Goal: Task Accomplishment & Management: Complete application form

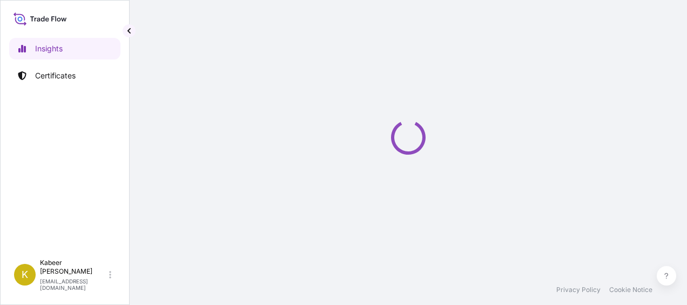
select select "2025"
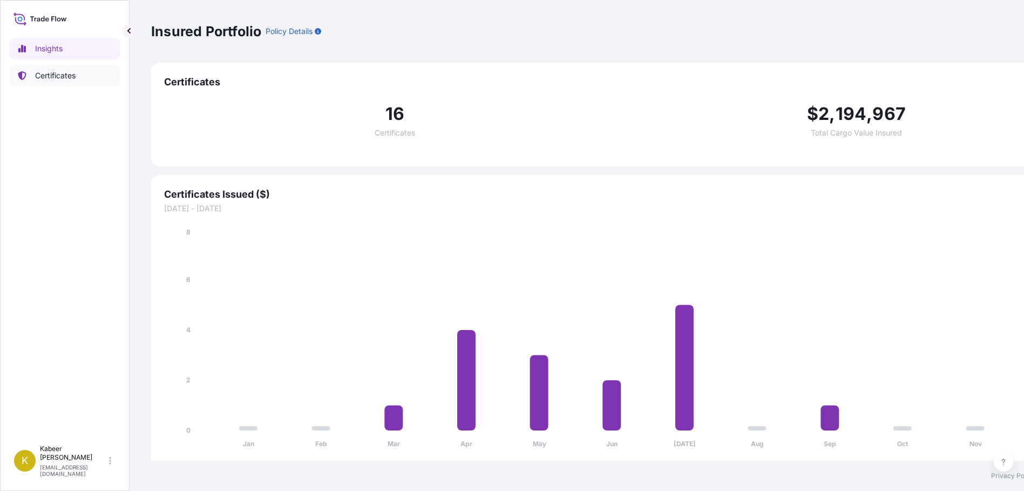
click at [51, 78] on p "Certificates" at bounding box center [55, 75] width 40 height 11
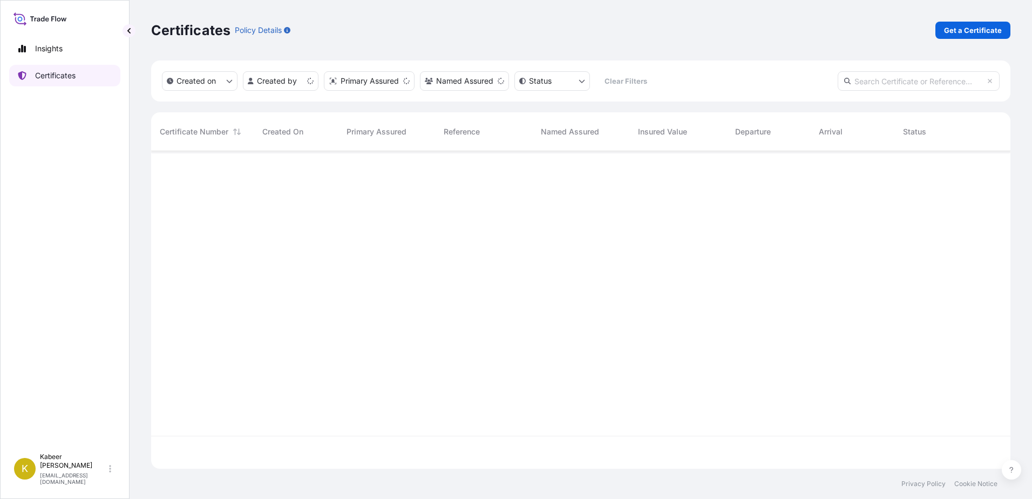
scroll to position [315, 851]
click at [686, 30] on p "Get a Certificate" at bounding box center [973, 30] width 58 height 11
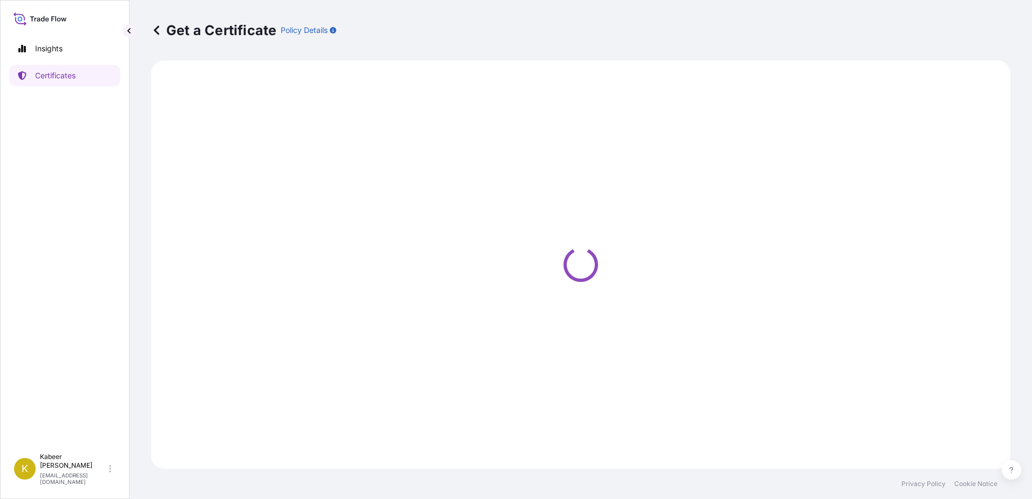
select select "Barge"
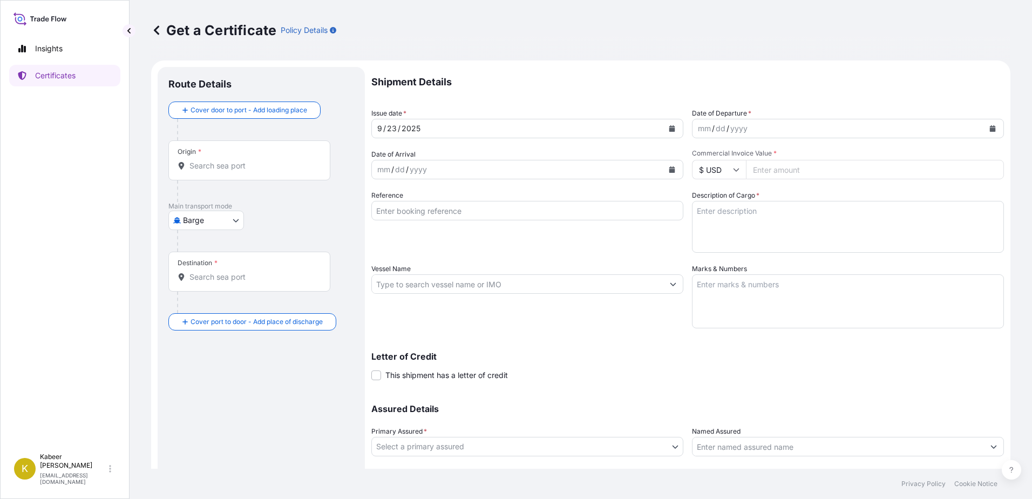
click at [225, 168] on input "Origin *" at bounding box center [253, 165] width 127 height 11
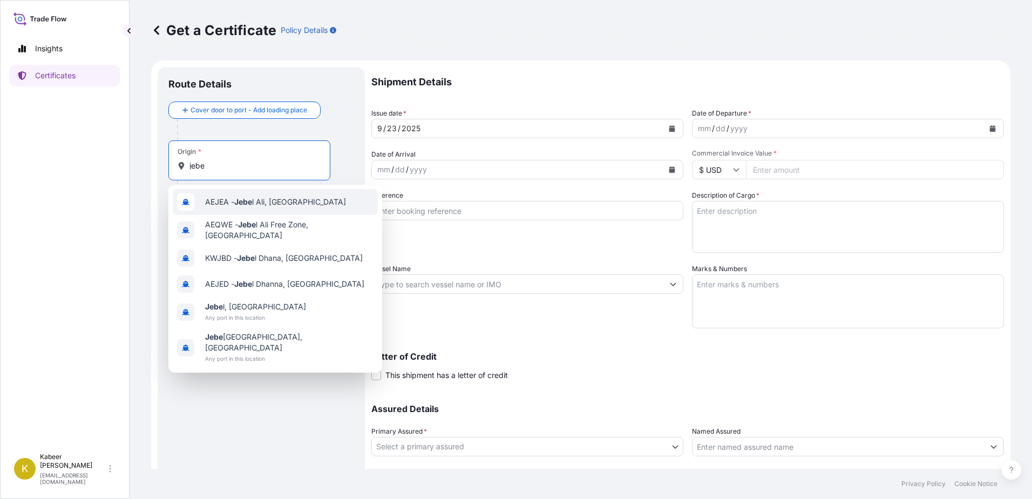
click at [220, 207] on span "AEJEA - [PERSON_NAME], [GEOGRAPHIC_DATA]" at bounding box center [275, 202] width 141 height 11
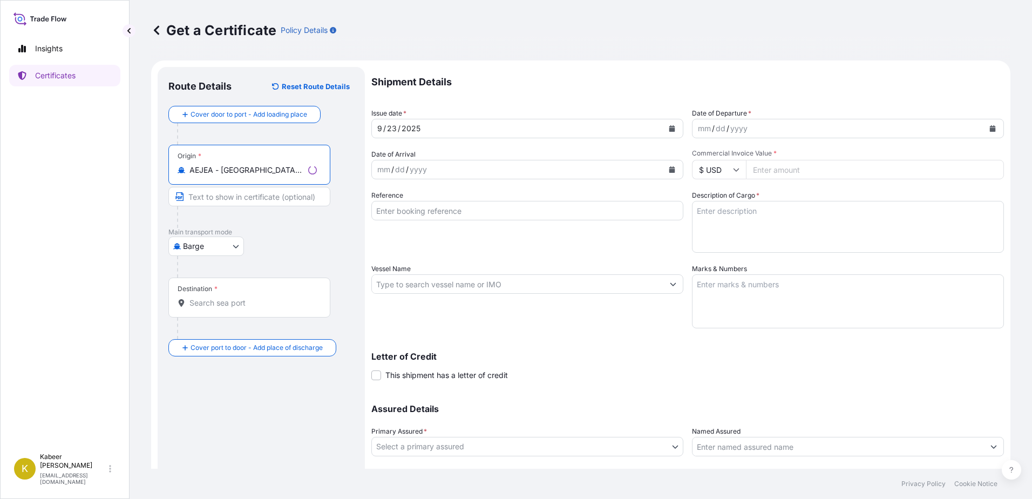
type input "AEJEA - Jebel Ali, United Arab Emirates"
click at [207, 244] on body "0 options available. 6 options available. Insights Certificates K Kabeer Hassan…" at bounding box center [516, 249] width 1032 height 499
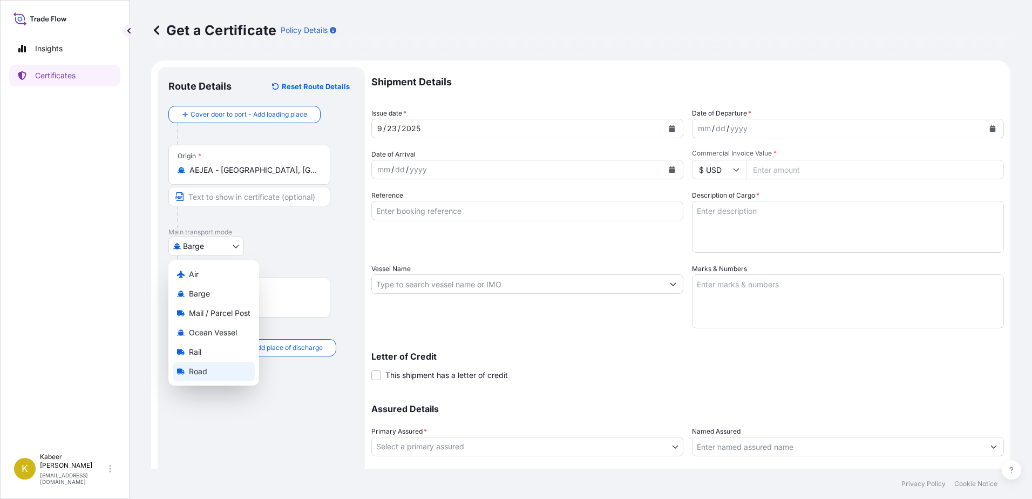
click at [199, 304] on span "Road" at bounding box center [198, 371] width 18 height 11
select select "Road"
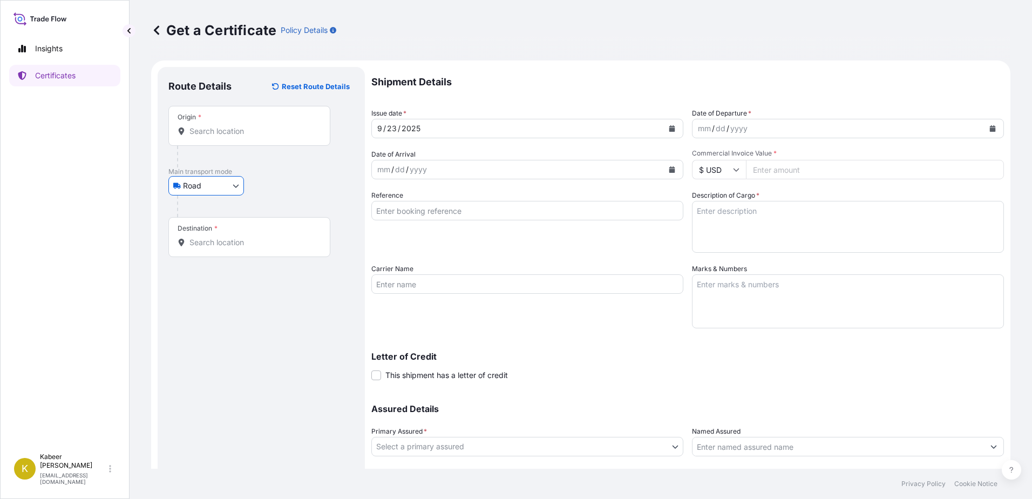
click at [214, 136] on input "Origin *" at bounding box center [253, 131] width 127 height 11
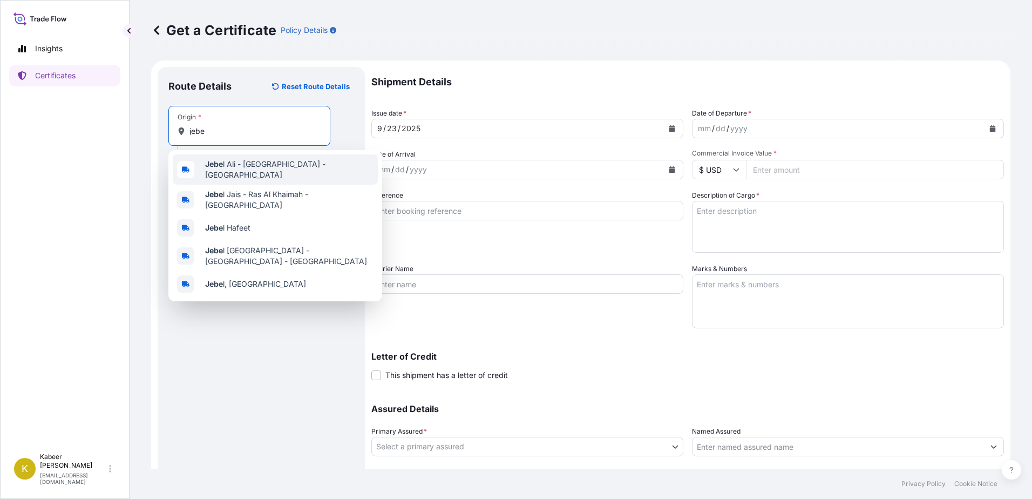
click at [221, 167] on b "Jebe" at bounding box center [214, 163] width 18 height 9
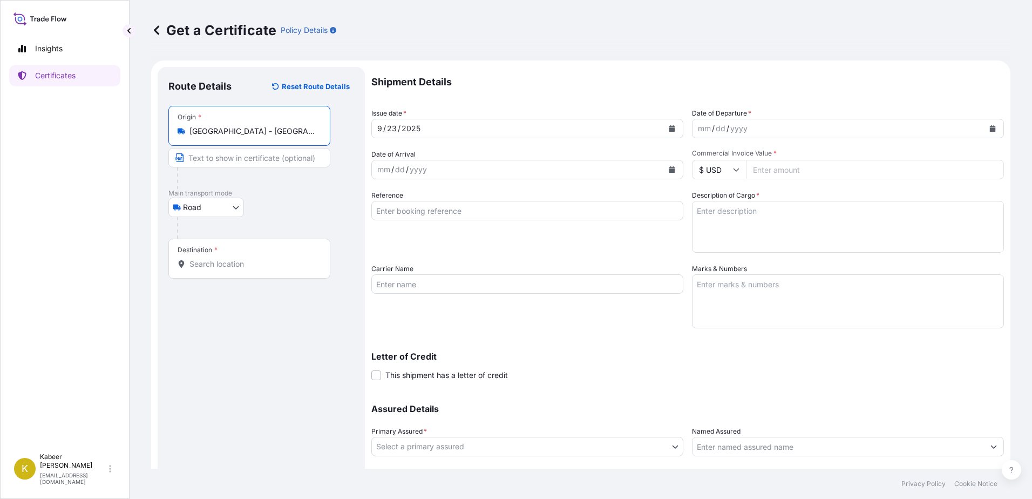
type input "Jebel Ali - Dubai - United Arab Emirates"
click at [220, 267] on input "Destination *" at bounding box center [253, 264] width 127 height 11
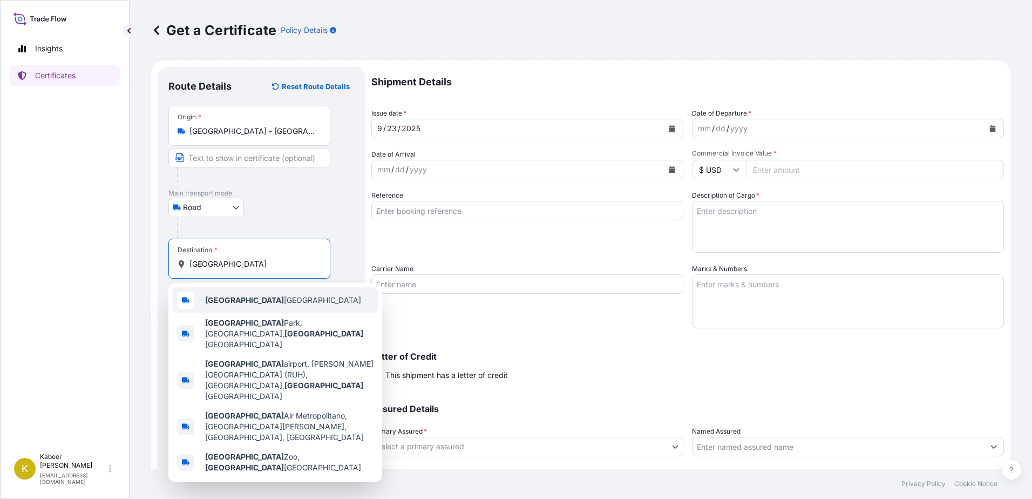
click at [215, 295] on b "Riyadh" at bounding box center [244, 299] width 79 height 9
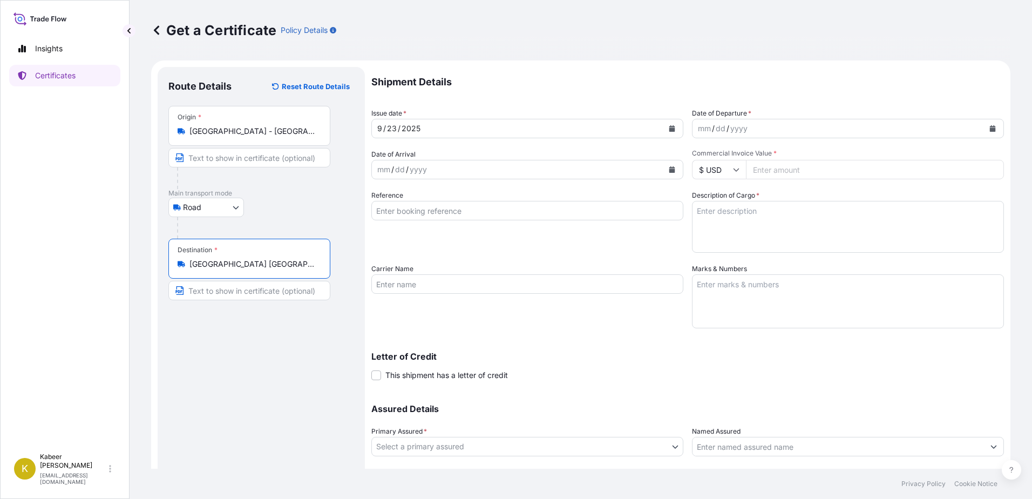
type input "Riyadh Saudi Arabia"
click at [686, 128] on div "mm / dd / yyyy" at bounding box center [839, 128] width 292 height 19
click at [686, 127] on icon "Calendar" at bounding box center [993, 128] width 6 height 6
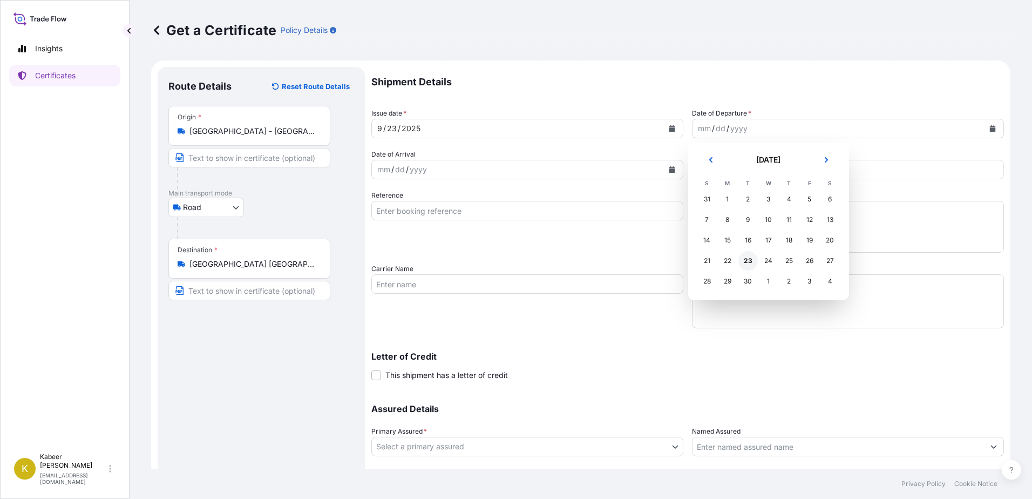
click at [686, 260] on div "23" at bounding box center [748, 260] width 19 height 19
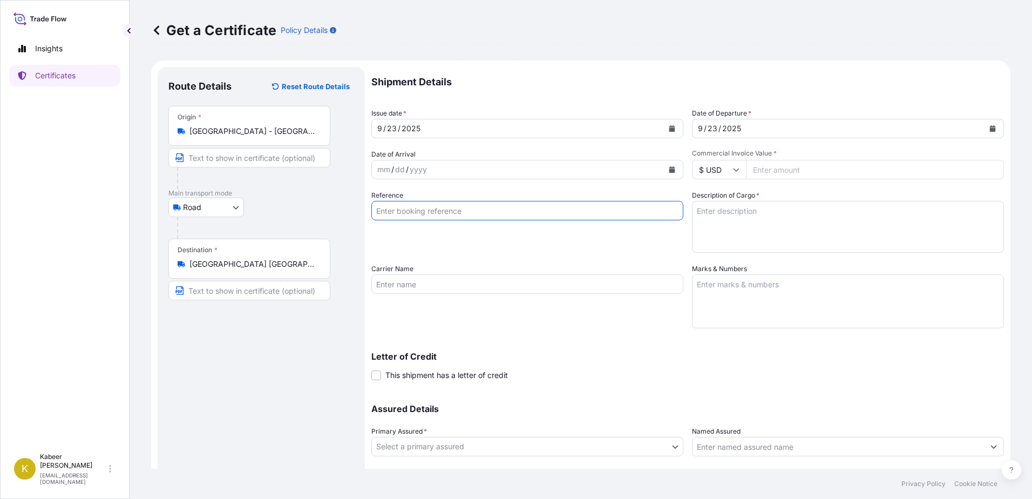
click at [406, 212] on input "Reference" at bounding box center [527, 210] width 312 height 19
click at [686, 221] on textarea "Description of Cargo *" at bounding box center [848, 227] width 312 height 52
type textarea "VALVES"
click at [686, 282] on textarea "Marks & Numbers" at bounding box center [848, 301] width 312 height 54
type textarea "30 CASE / 13,810KG"
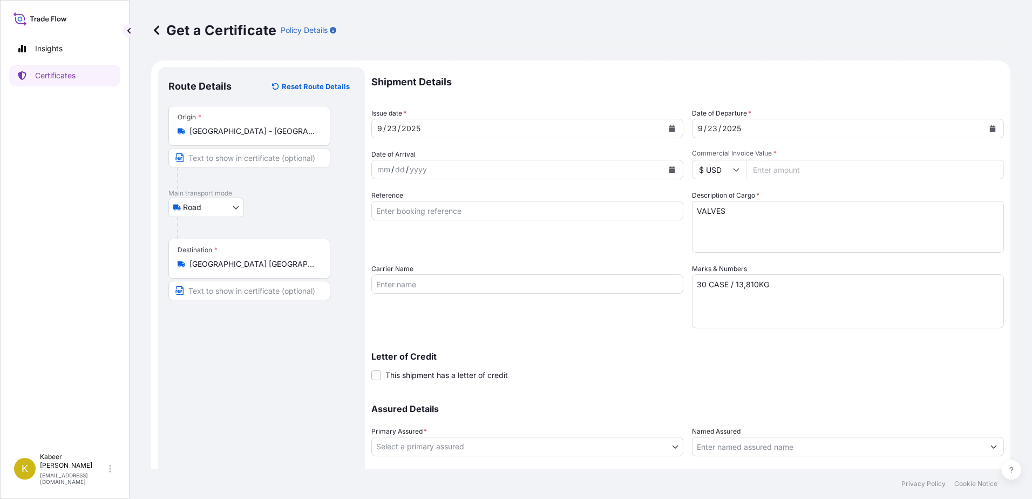
click at [686, 170] on icon at bounding box center [736, 169] width 6 height 6
click at [686, 219] on div "£ GBP" at bounding box center [715, 222] width 45 height 21
type input "£ GBP"
click at [686, 170] on input "Commercial Invoice Value *" at bounding box center [875, 169] width 258 height 19
type input "89356.08"
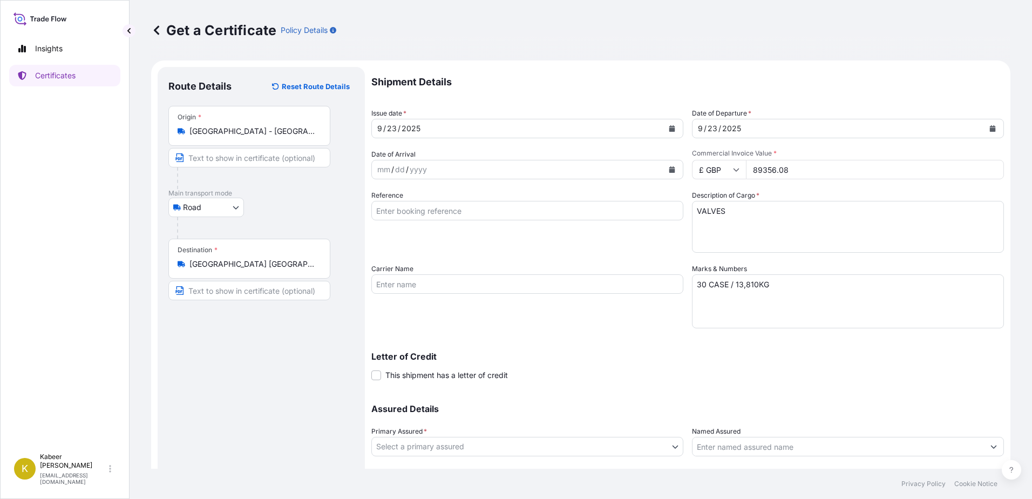
click at [407, 285] on input "Carrier Name" at bounding box center [527, 283] width 312 height 19
paste input "Hellmann ATS Road Solutions FZCO"
type input "Hellmann ATS Road Solutions FZCO"
click at [542, 304] on p "Letter of Credit" at bounding box center [687, 356] width 633 height 9
click at [431, 212] on input "Reference" at bounding box center [527, 210] width 312 height 19
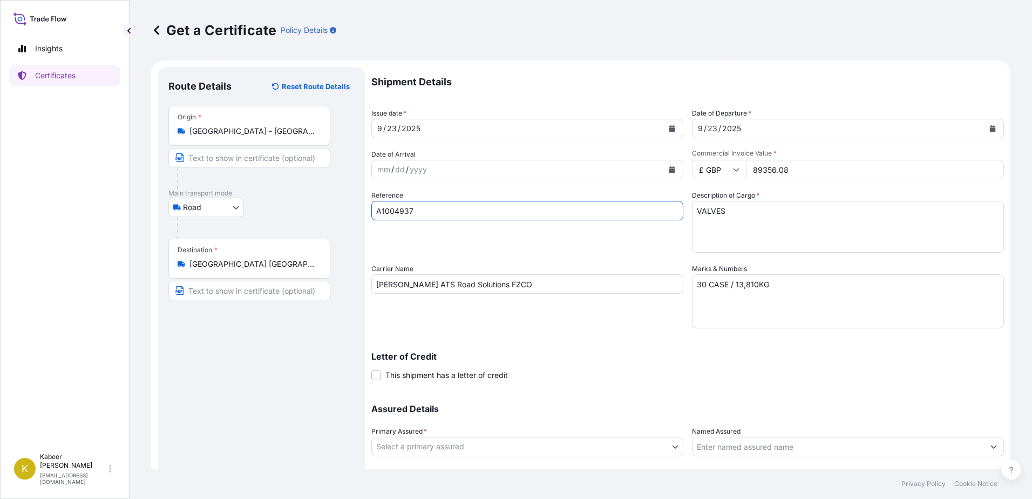
type input "A1004937"
click at [549, 282] on input "Hellmann ATS Road Solutions FZCO" at bounding box center [527, 283] width 312 height 19
click at [583, 304] on div "Letter of Credit This shipment has a letter of credit Letter of credit * Letter…" at bounding box center [687, 366] width 633 height 29
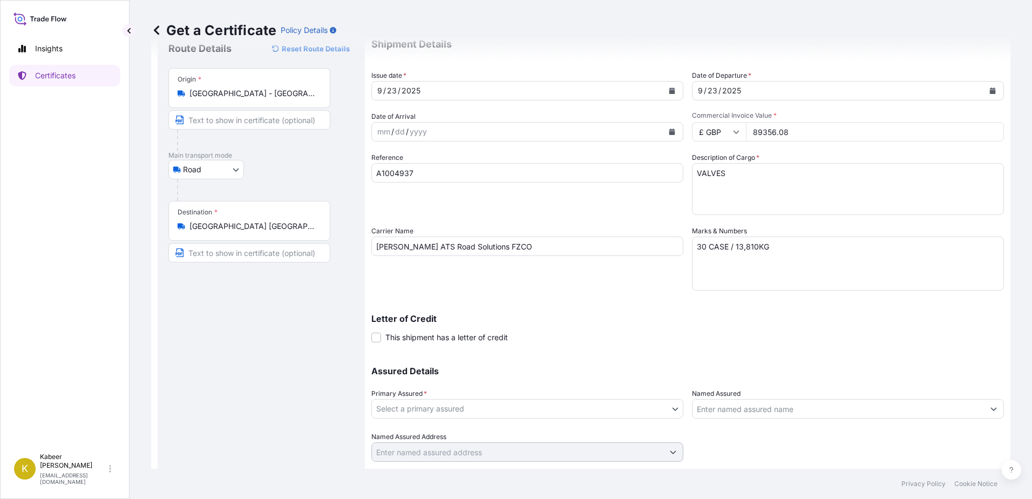
scroll to position [67, 0]
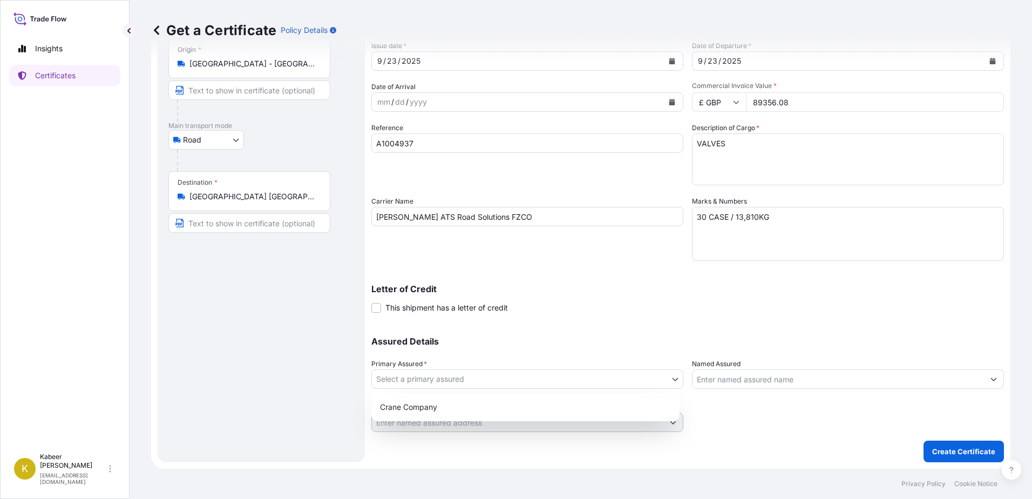
click at [588, 304] on body "Insights Certificates K Kabeer Hassan khasan@exportbsu.com Get a Certificate Po…" at bounding box center [516, 249] width 1032 height 499
click at [500, 304] on div "Crane Company" at bounding box center [526, 406] width 300 height 19
select select "31482"
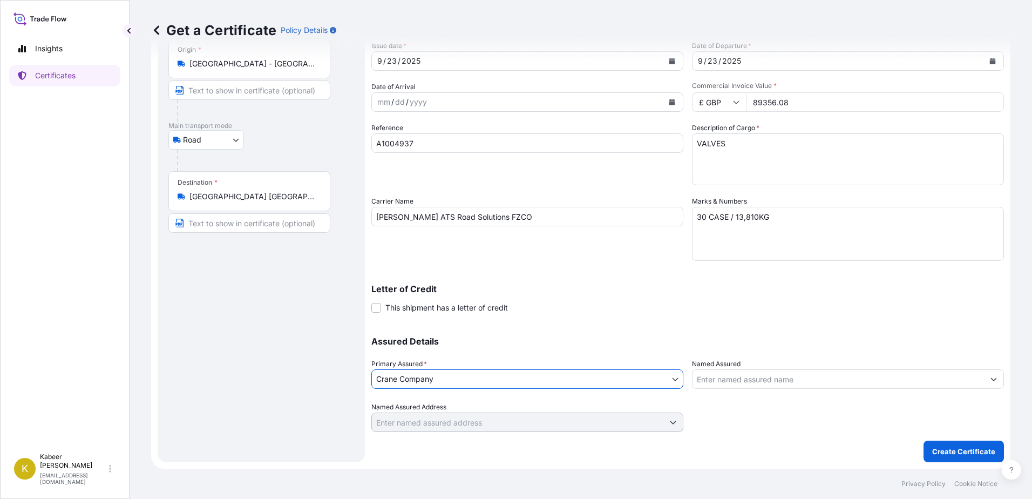
click at [686, 304] on input "Named Assured" at bounding box center [839, 378] width 292 height 19
click at [686, 304] on p "Create Certificate" at bounding box center [963, 451] width 63 height 11
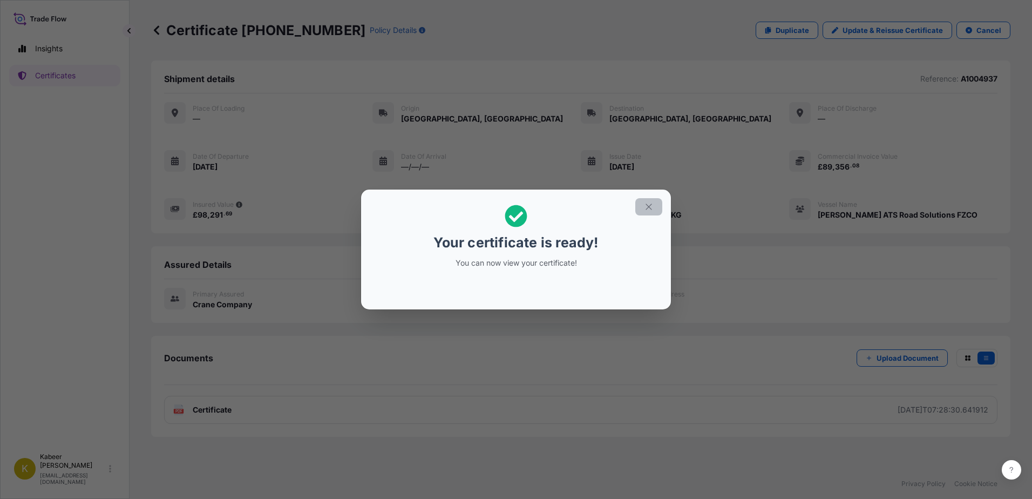
click at [645, 204] on icon "button" at bounding box center [649, 207] width 10 height 10
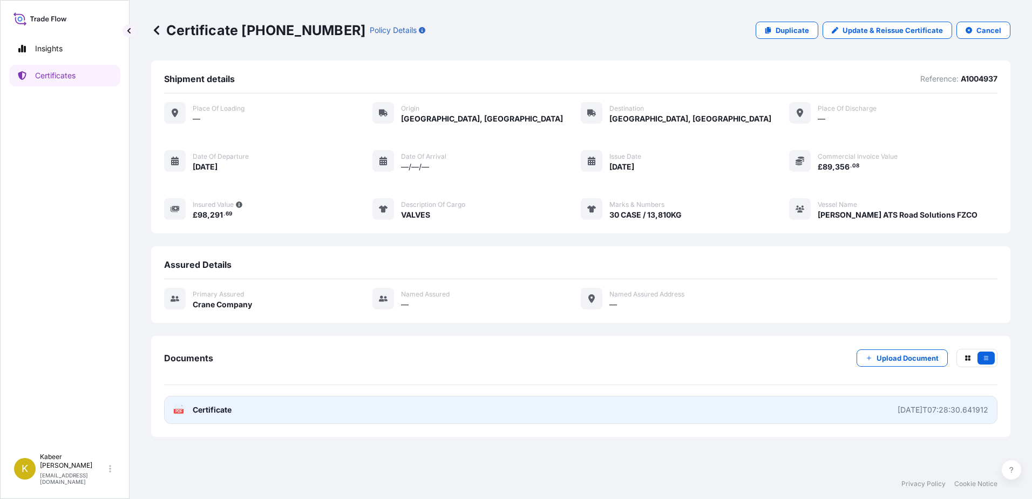
click at [207, 304] on span "Certificate" at bounding box center [212, 409] width 39 height 11
